Goal: Navigation & Orientation: Find specific page/section

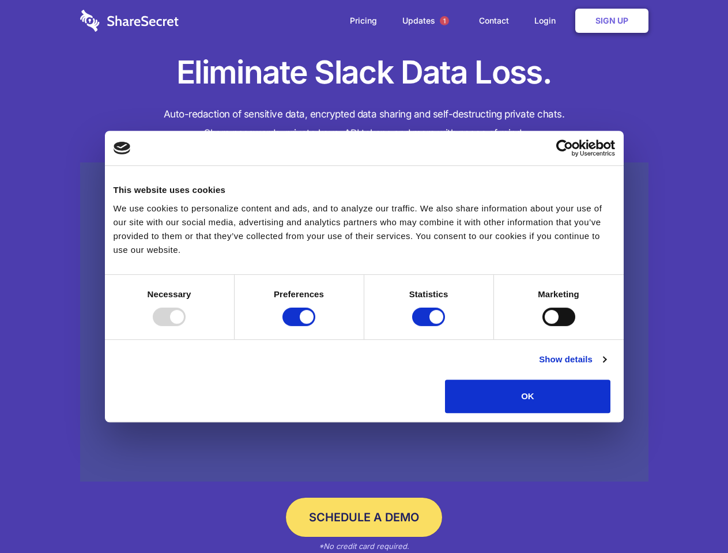
click at [186, 326] on div at bounding box center [169, 317] width 33 height 18
click at [315, 326] on input "Preferences" at bounding box center [298, 317] width 33 height 18
checkbox input "false"
click at [430, 326] on input "Statistics" at bounding box center [428, 317] width 33 height 18
checkbox input "false"
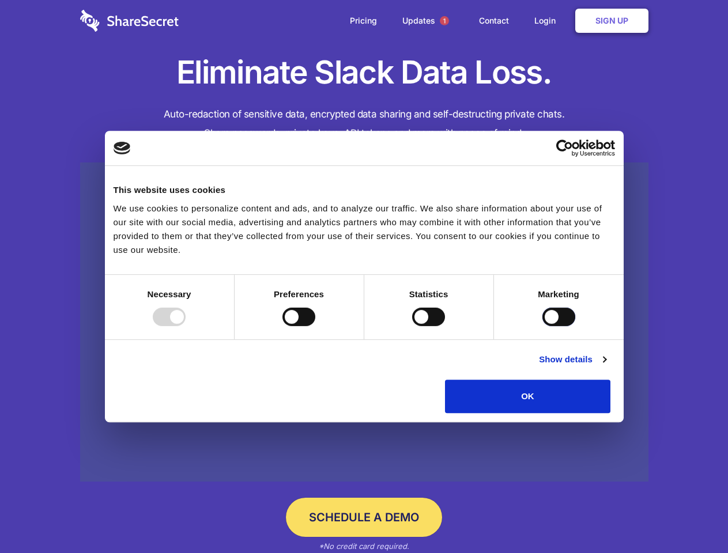
click at [542, 326] on input "Marketing" at bounding box center [558, 317] width 33 height 18
checkbox input "true"
click at [606, 367] on link "Show details" at bounding box center [572, 360] width 67 height 14
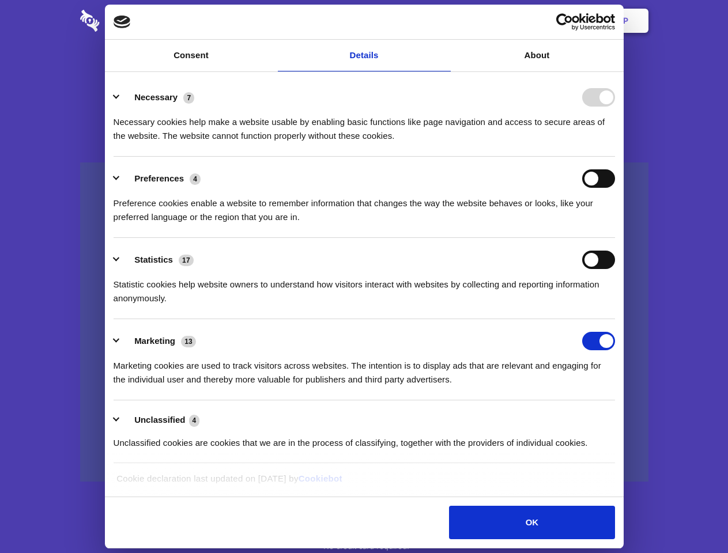
click at [615, 157] on li "Necessary 7 Necessary cookies help make a website usable by enabling basic func…" at bounding box center [364, 115] width 501 height 81
click at [444, 21] on span "1" at bounding box center [444, 20] width 9 height 9
